Goal: Task Accomplishment & Management: Manage account settings

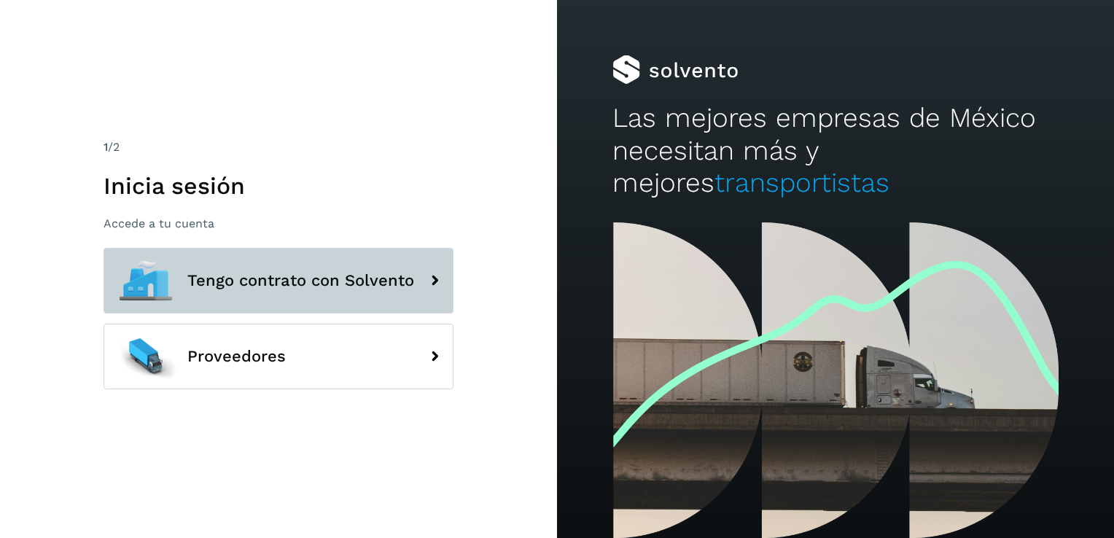
click at [333, 282] on span "Tengo contrato con Solvento" at bounding box center [300, 280] width 227 height 17
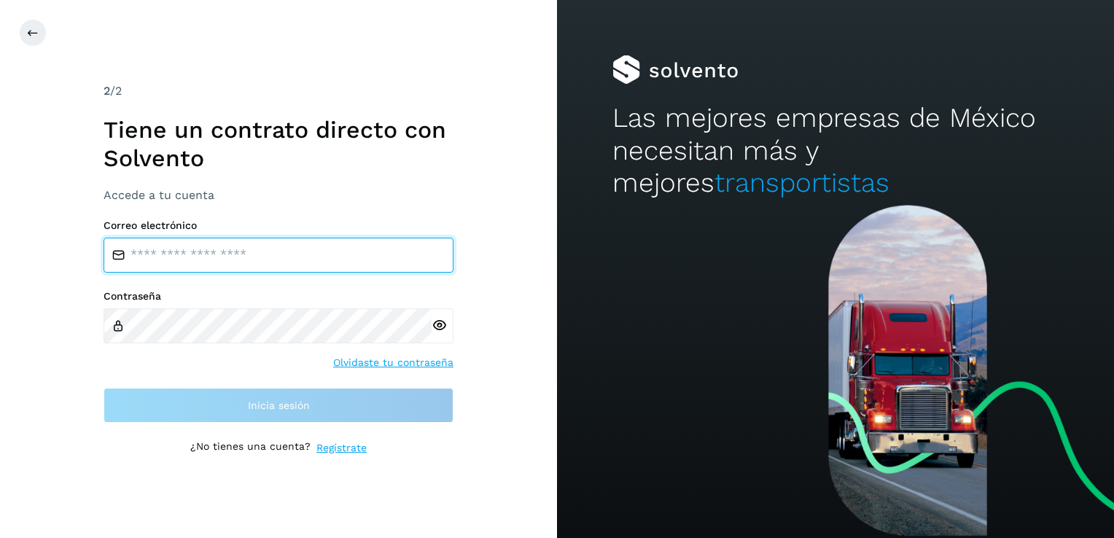
type input "**********"
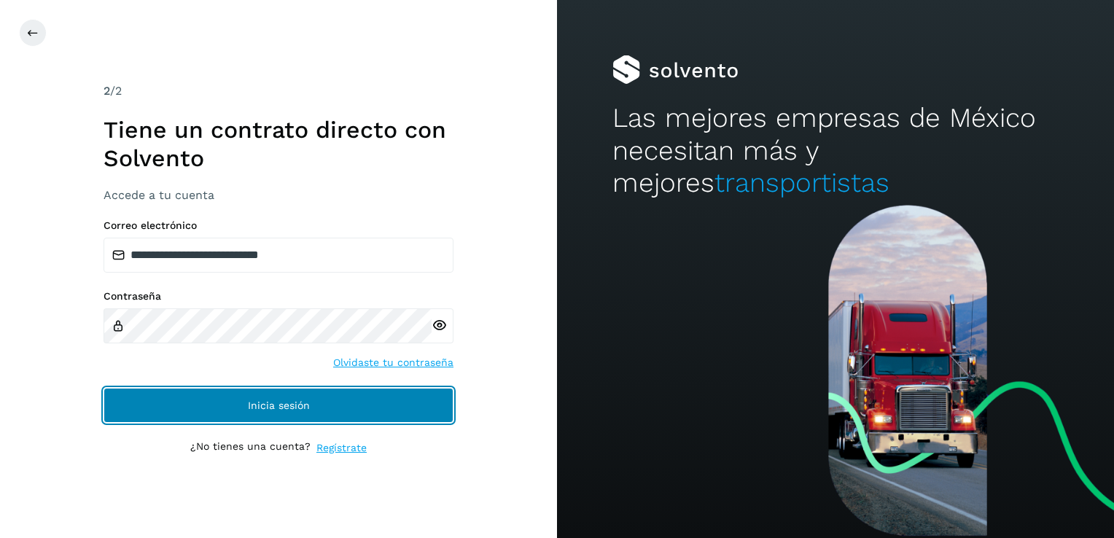
click at [257, 406] on span "Inicia sesión" at bounding box center [279, 405] width 62 height 10
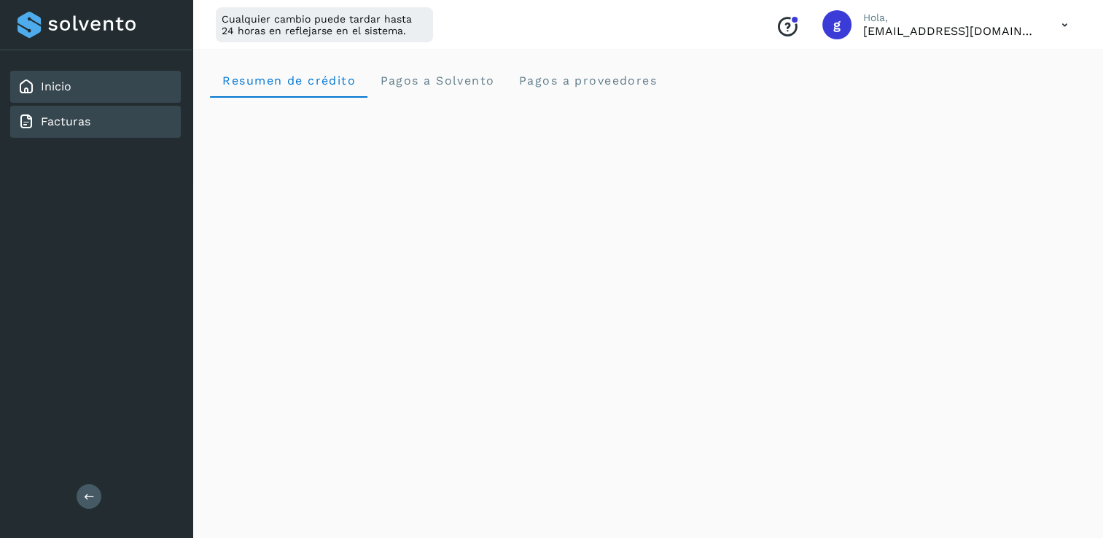
click at [95, 125] on div "Facturas" at bounding box center [95, 122] width 171 height 32
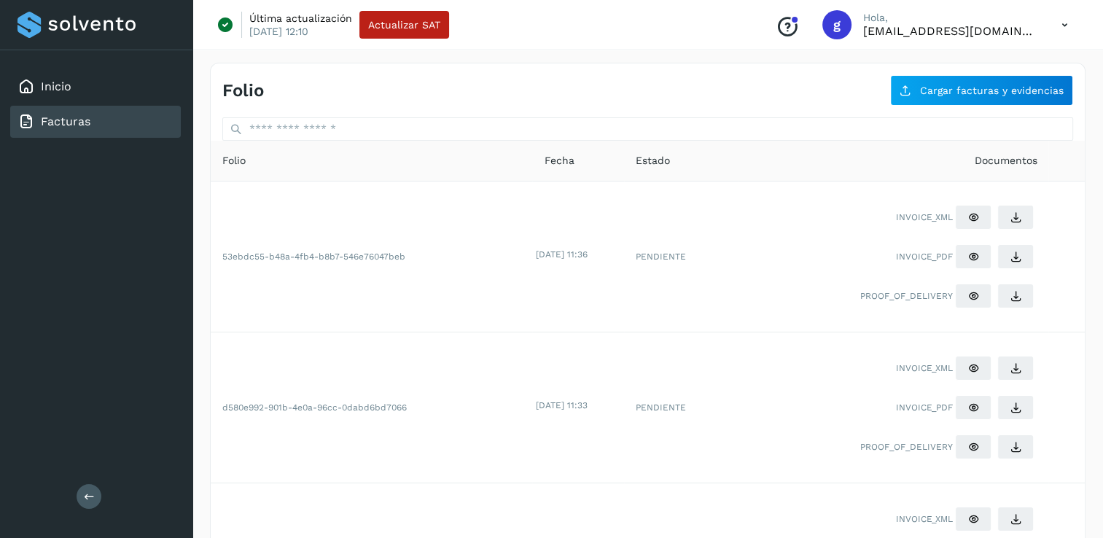
click at [1069, 31] on icon at bounding box center [1065, 25] width 30 height 30
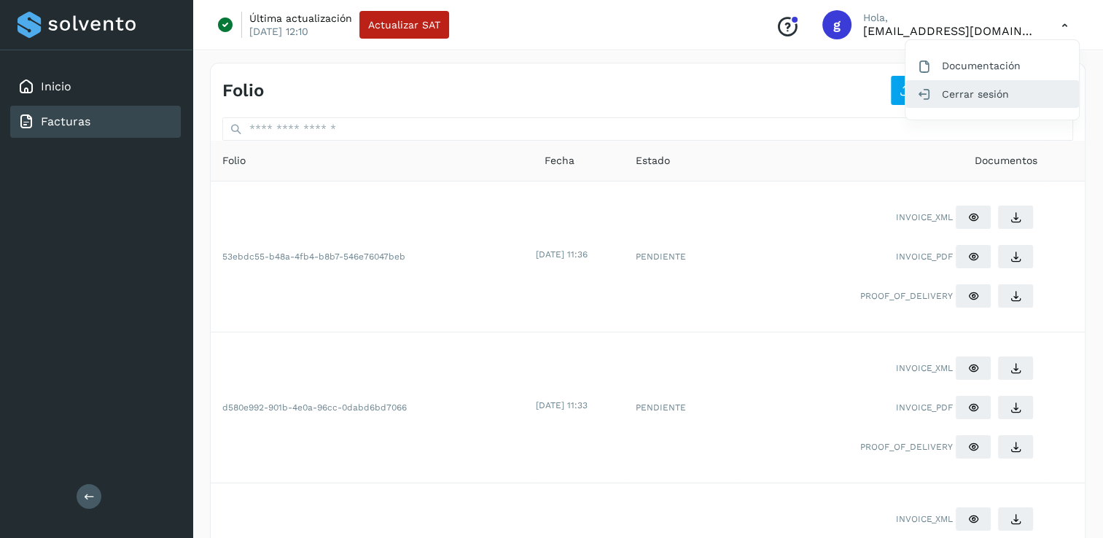
click at [1008, 95] on div "Cerrar sesión" at bounding box center [993, 94] width 174 height 28
